Goal: Obtain resource: Obtain resource

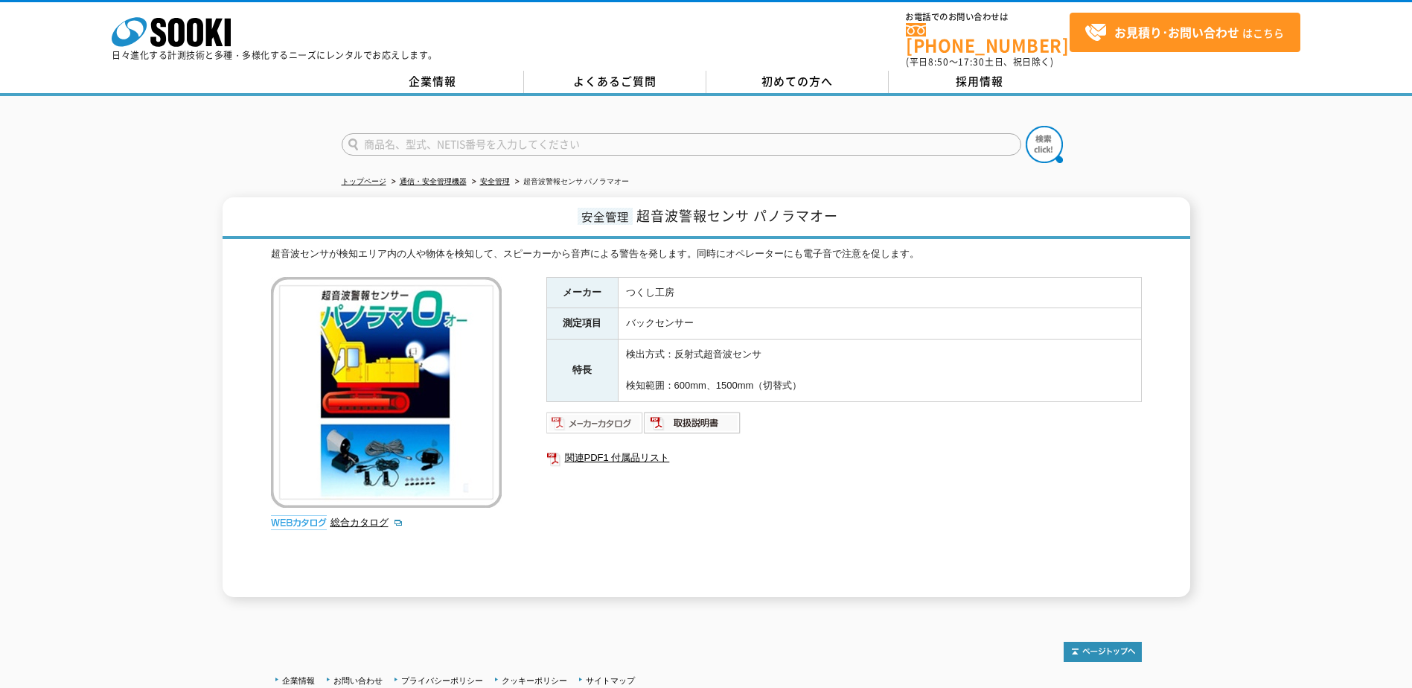
click at [586, 418] on img at bounding box center [596, 423] width 98 height 24
click at [611, 415] on img at bounding box center [596, 423] width 98 height 24
click at [680, 415] on img at bounding box center [693, 423] width 98 height 24
